Goal: Find specific page/section: Find specific page/section

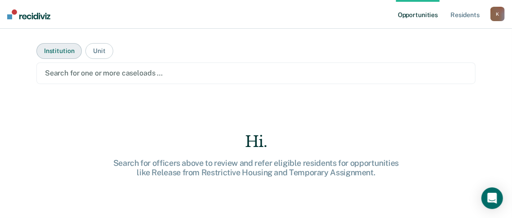
click at [66, 46] on button "Institution" at bounding box center [58, 51] width 45 height 16
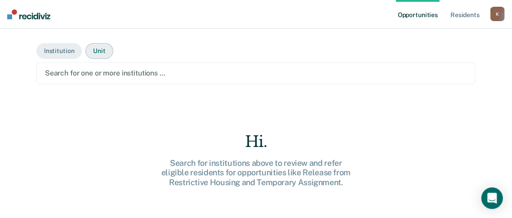
click at [98, 51] on button "Unit" at bounding box center [98, 51] width 27 height 16
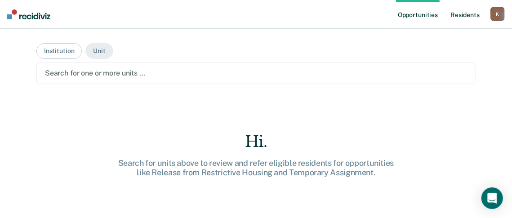
click at [458, 16] on link "Resident s" at bounding box center [464, 14] width 33 height 29
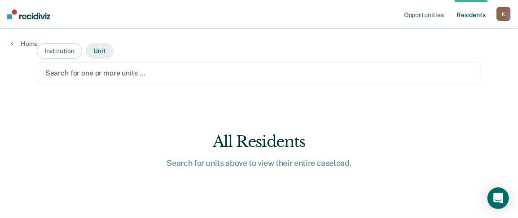
click at [102, 51] on button "Unit" at bounding box center [99, 51] width 27 height 16
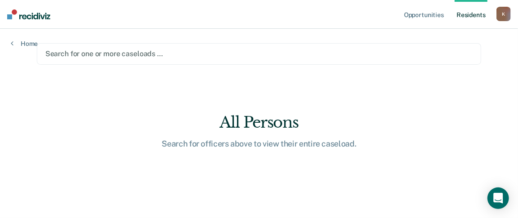
click at [469, 13] on link "Resident s" at bounding box center [471, 14] width 33 height 29
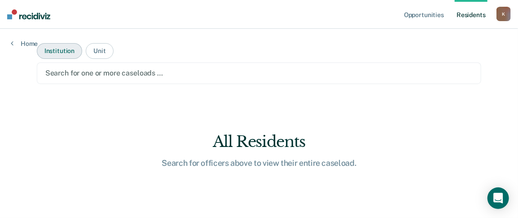
click at [58, 56] on button "Institution" at bounding box center [59, 51] width 45 height 16
